Goal: Check status: Check status

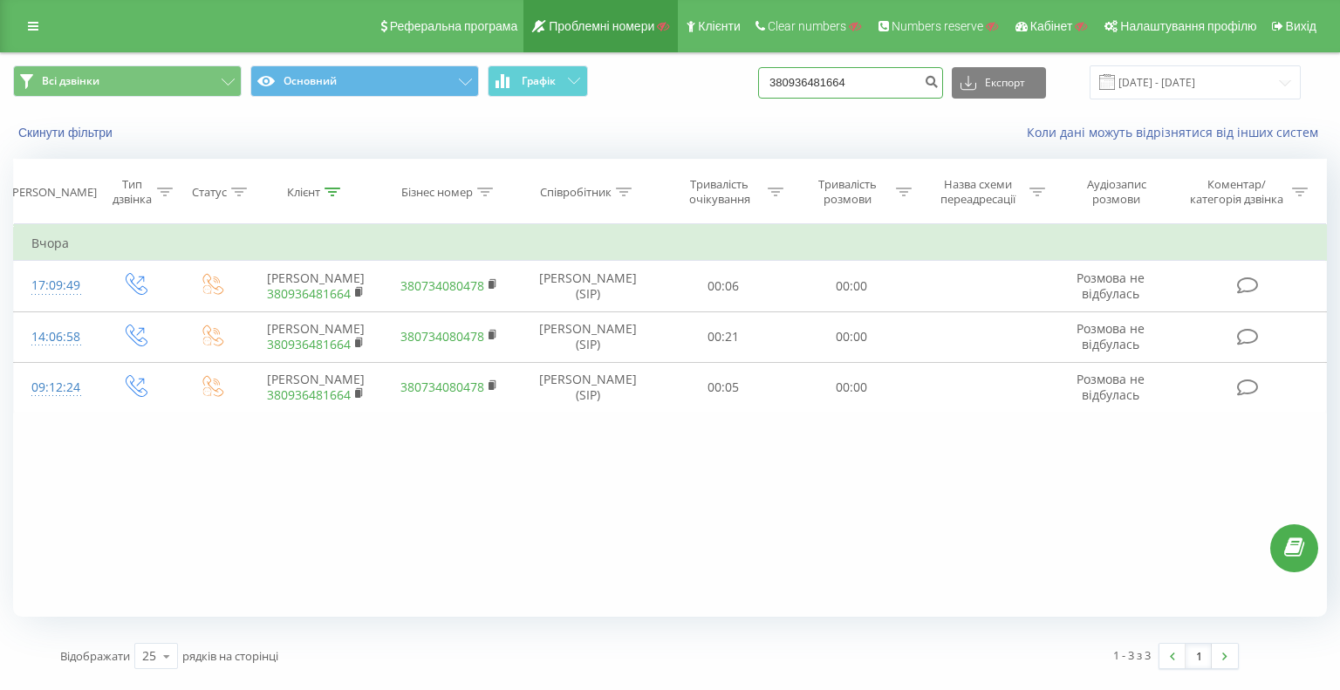
click at [767, 85] on div "Всі дзвінки Основний Графік 380936481664 Експорт .csv .xls .xlsx [DATE] - [DATE]" at bounding box center [670, 82] width 1314 height 34
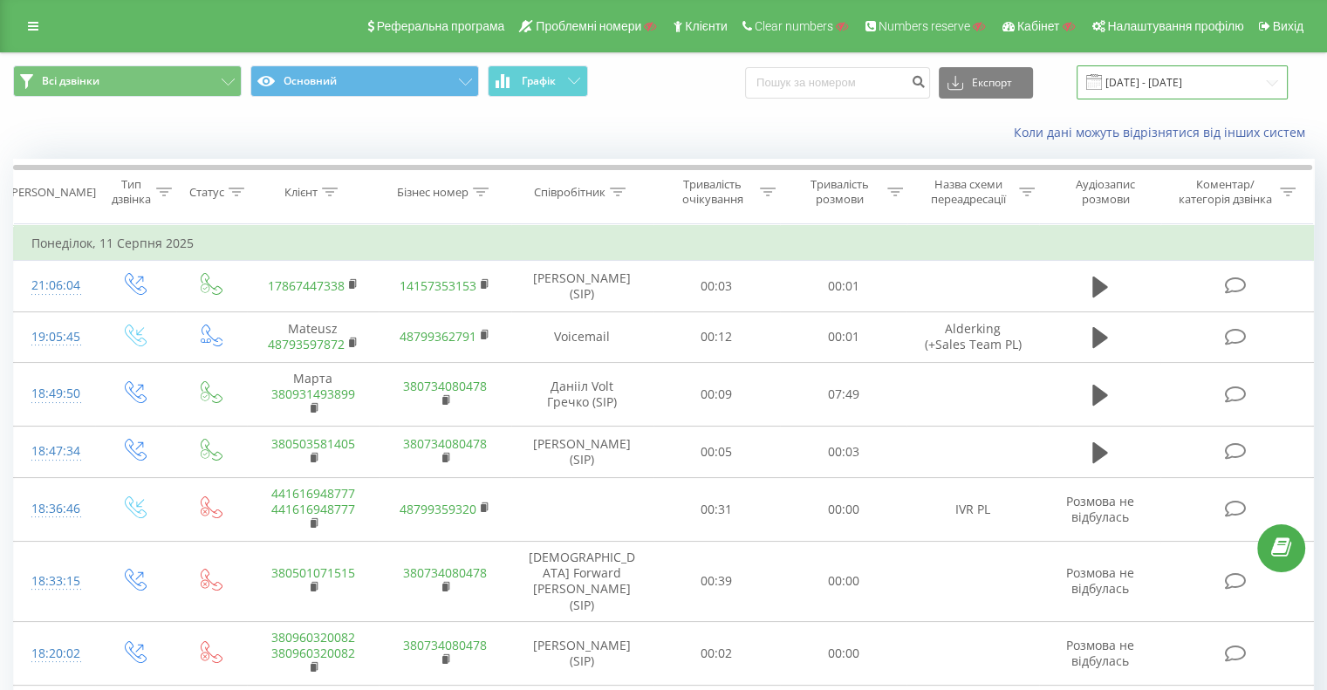
click at [1176, 79] on input "[DATE] - [DATE]" at bounding box center [1182, 82] width 211 height 34
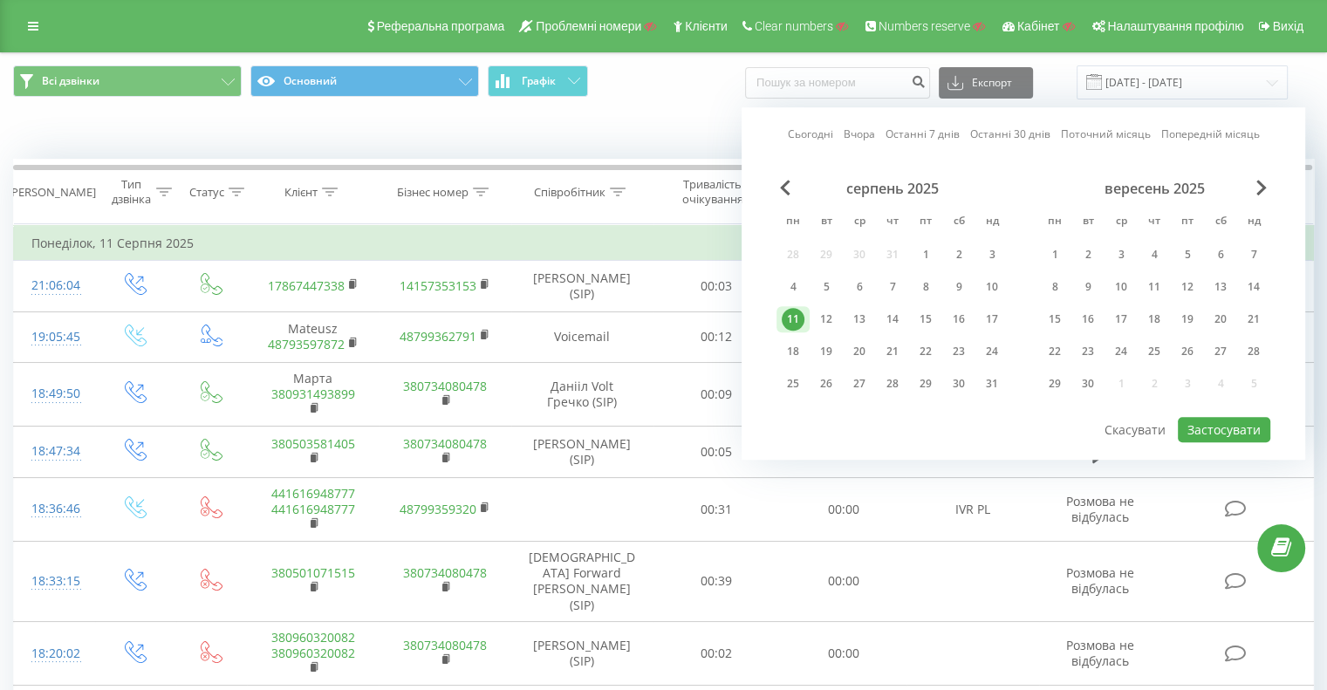
click at [816, 132] on link "Сьогодні" at bounding box center [810, 135] width 45 height 17
click at [1228, 434] on button "Застосувати" at bounding box center [1224, 429] width 92 height 25
type input "[DATE] - [DATE]"
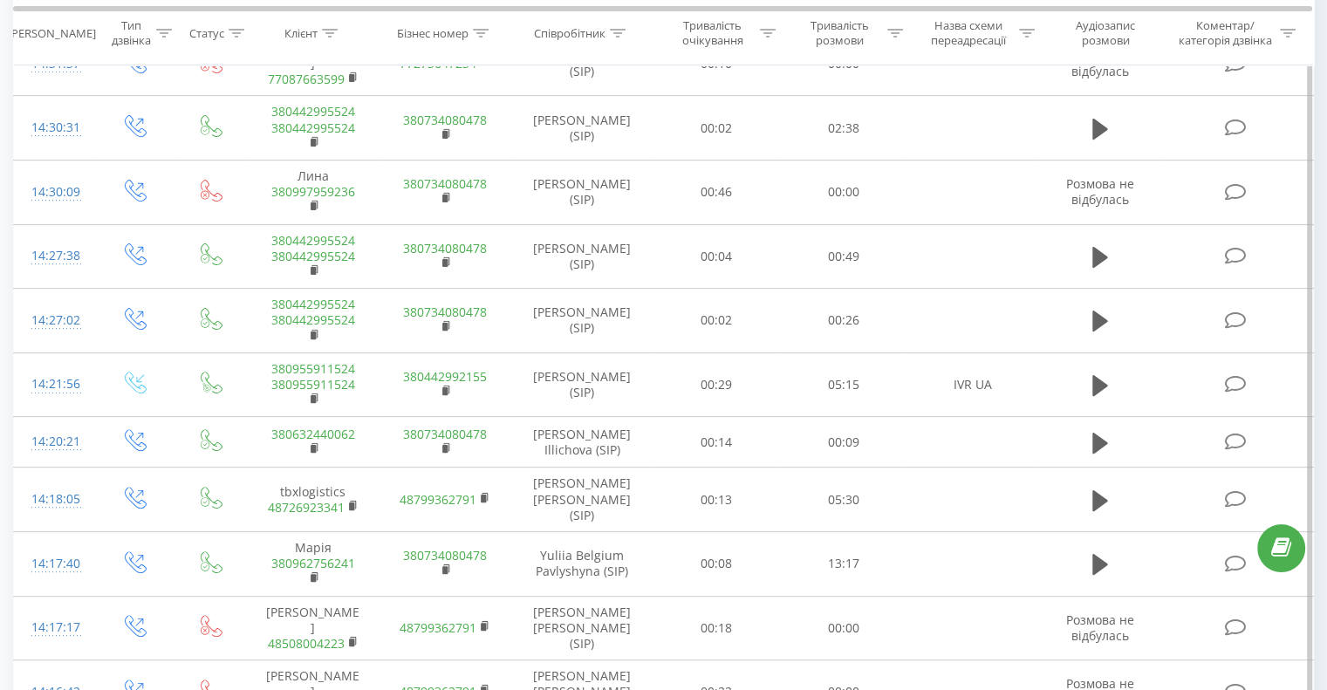
scroll to position [523, 0]
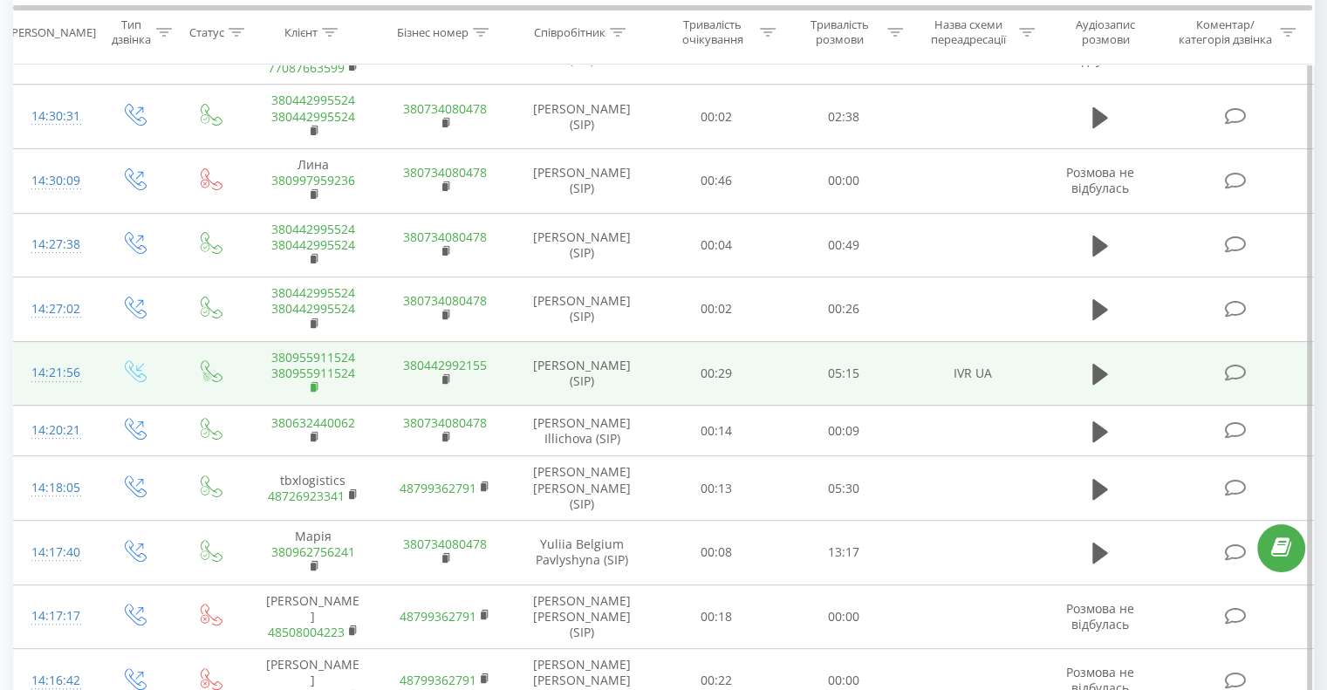
click at [313, 384] on rect at bounding box center [313, 388] width 5 height 8
